Goal: Navigation & Orientation: Find specific page/section

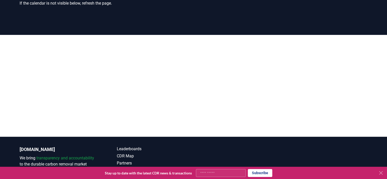
scroll to position [75, 0]
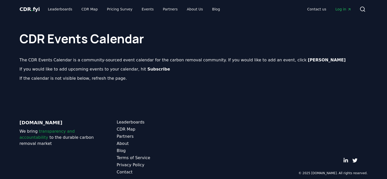
scroll to position [5, 0]
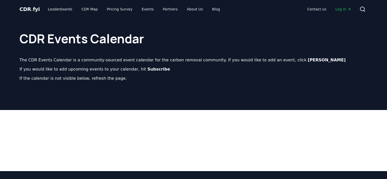
scroll to position [5, 0]
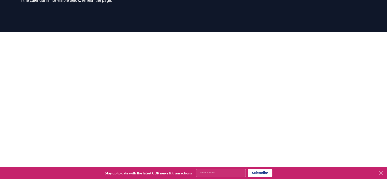
scroll to position [87, 0]
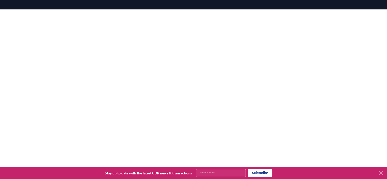
scroll to position [100, 0]
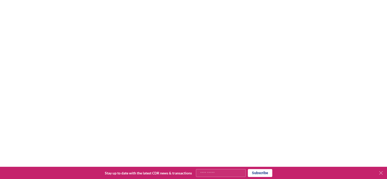
scroll to position [317, 0]
